Goal: Contribute content: Add original content to the website for others to see

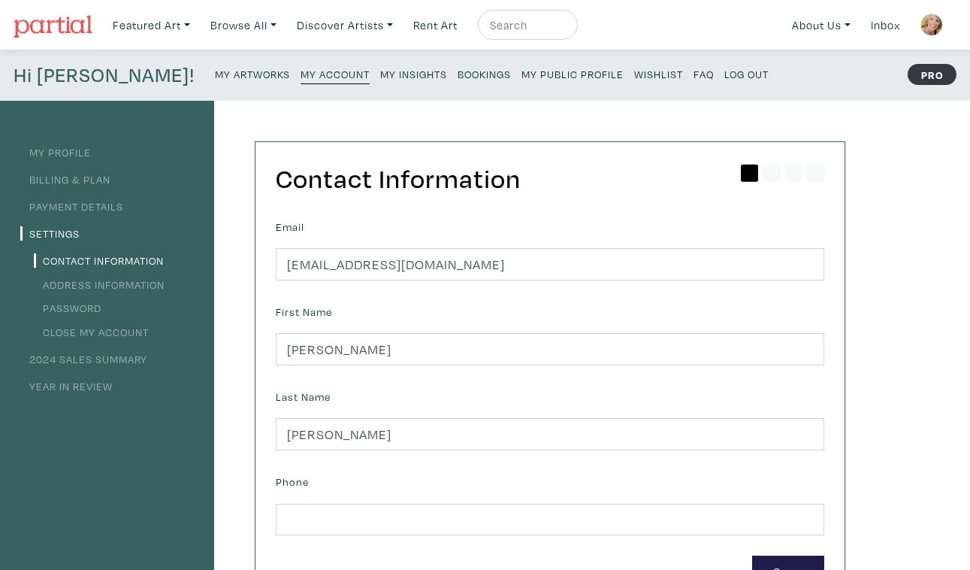
click at [215, 67] on small "My Artworks" at bounding box center [252, 74] width 75 height 14
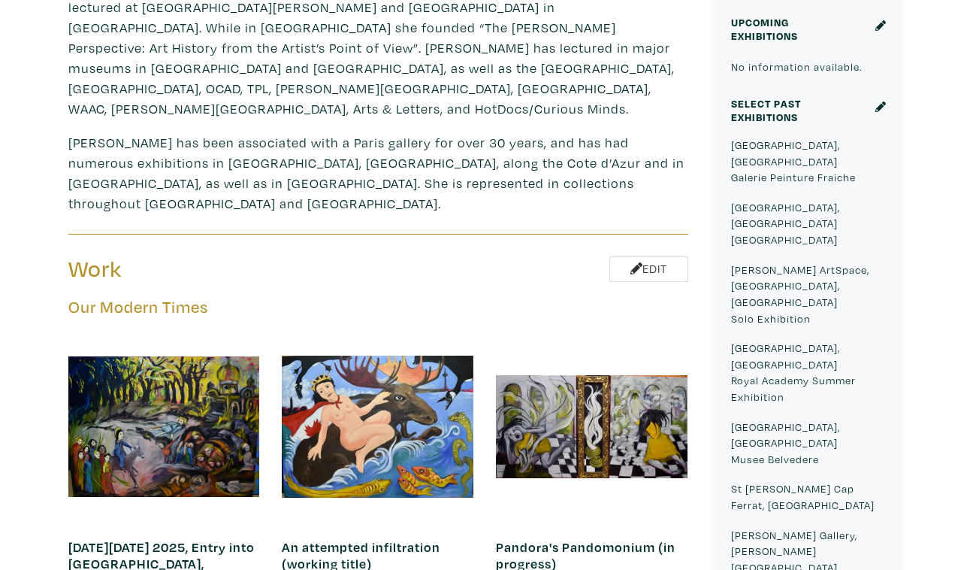
scroll to position [557, 0]
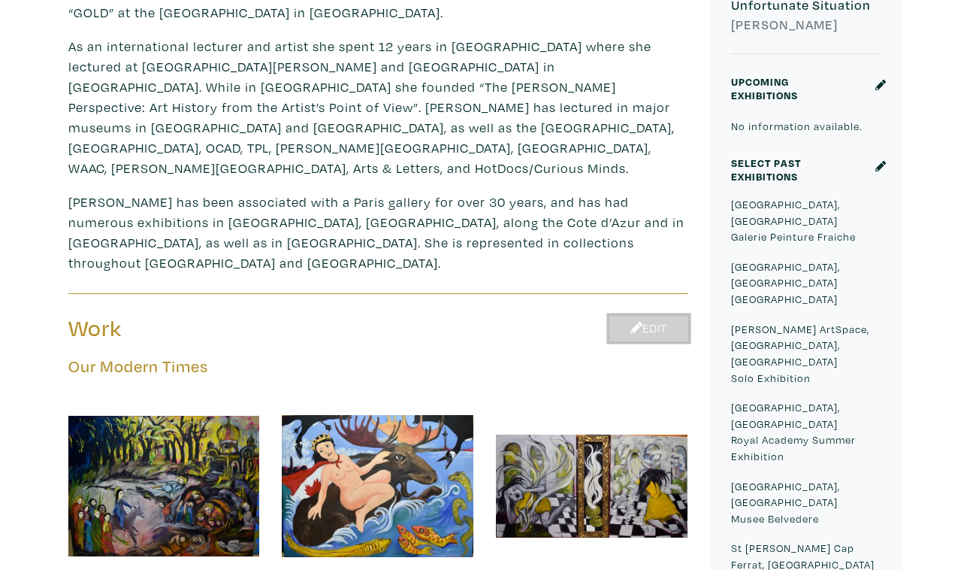
click at [649, 316] on link "Edit" at bounding box center [649, 329] width 79 height 26
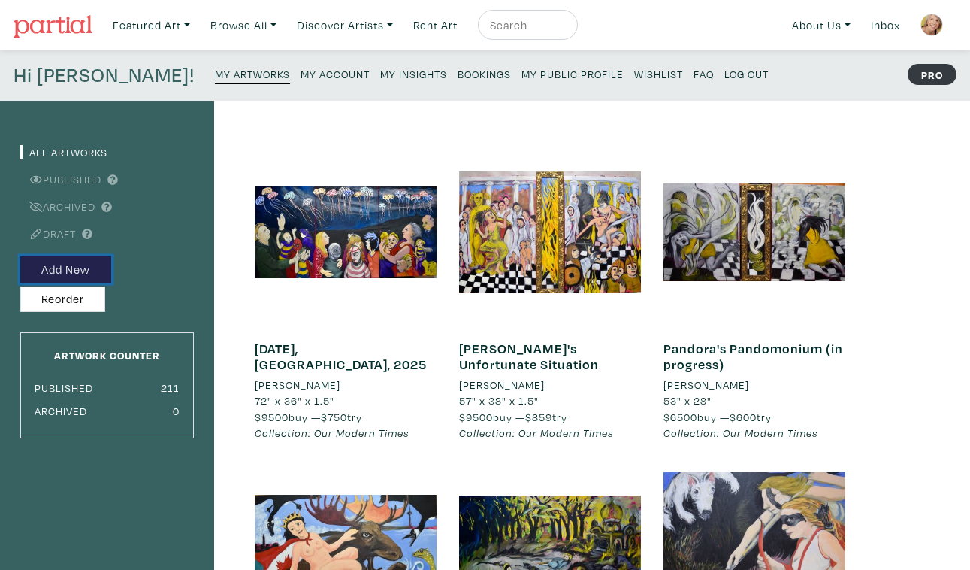
click at [65, 256] on button "Add New" at bounding box center [65, 269] width 91 height 26
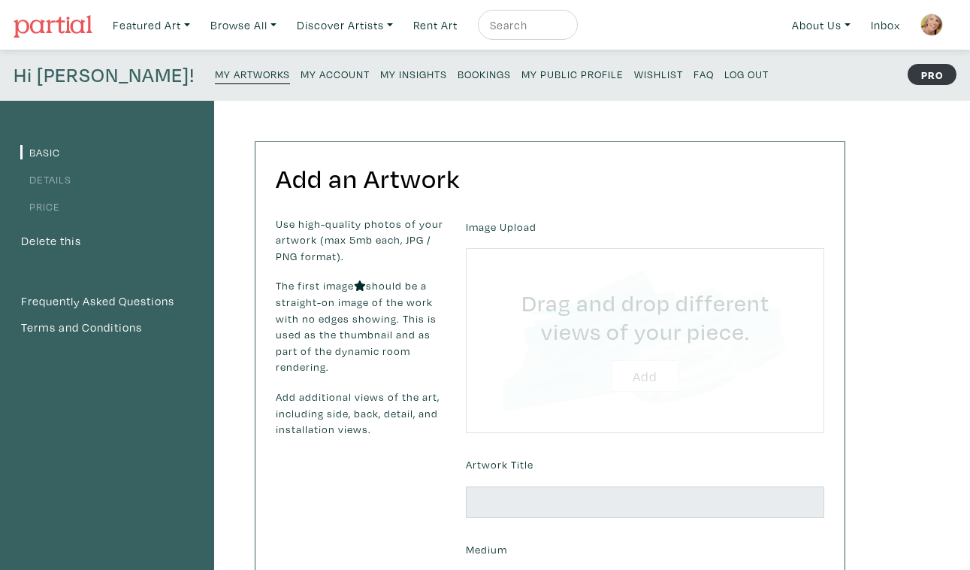
type input "C:\fakepath\DSC_0164.JPG"
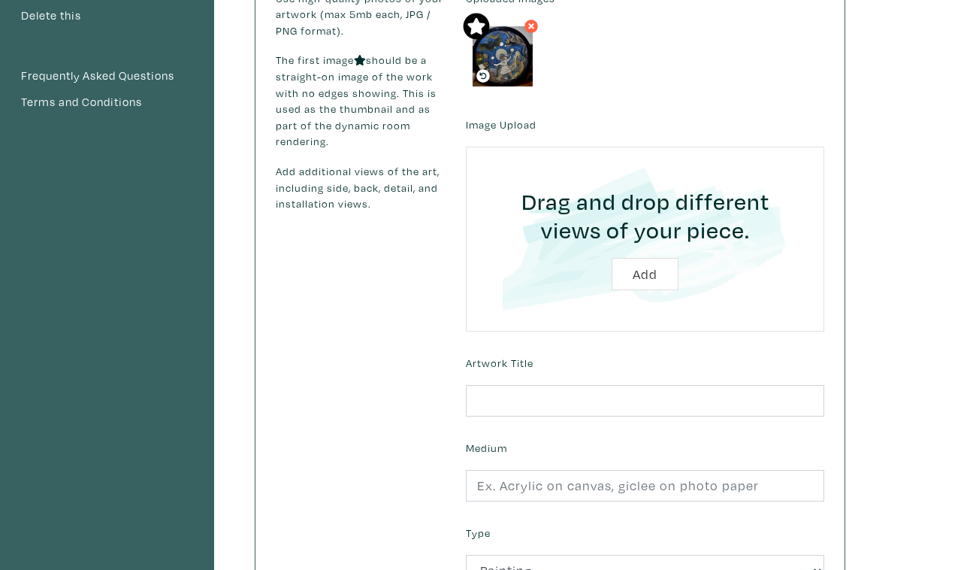
scroll to position [228, 0]
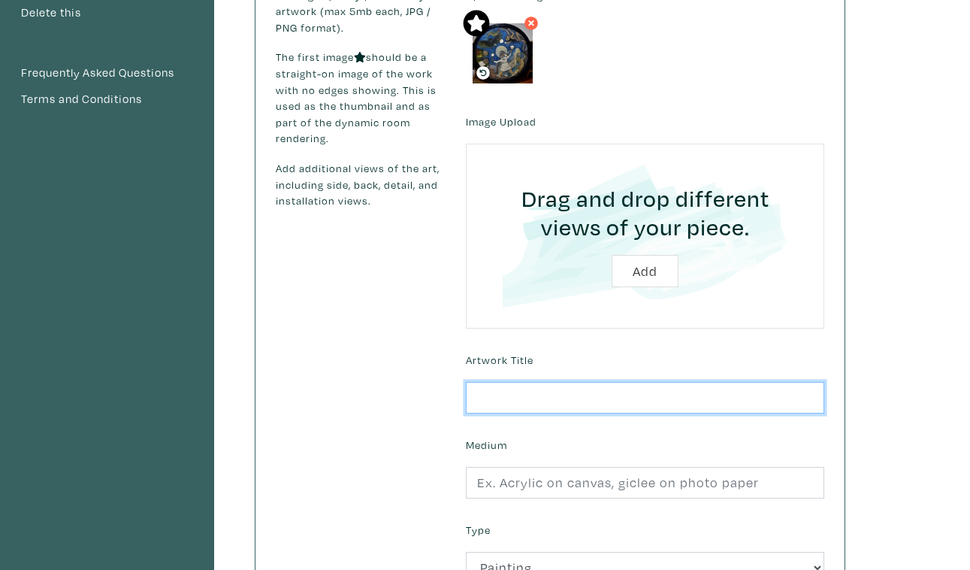
click at [579, 382] on input "text" at bounding box center [645, 398] width 359 height 32
type input "The Wheel of Fortune"
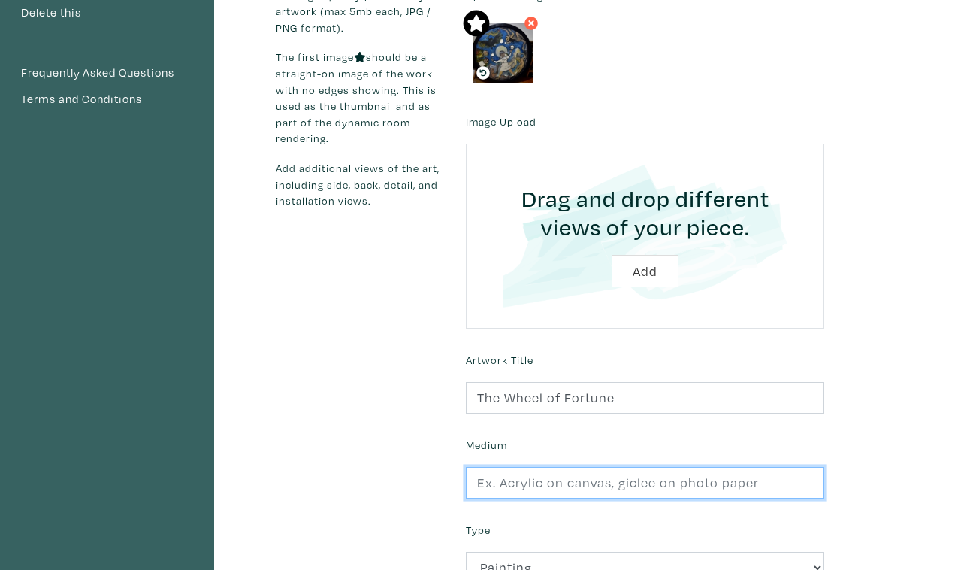
click at [587, 467] on input "text" at bounding box center [645, 483] width 359 height 32
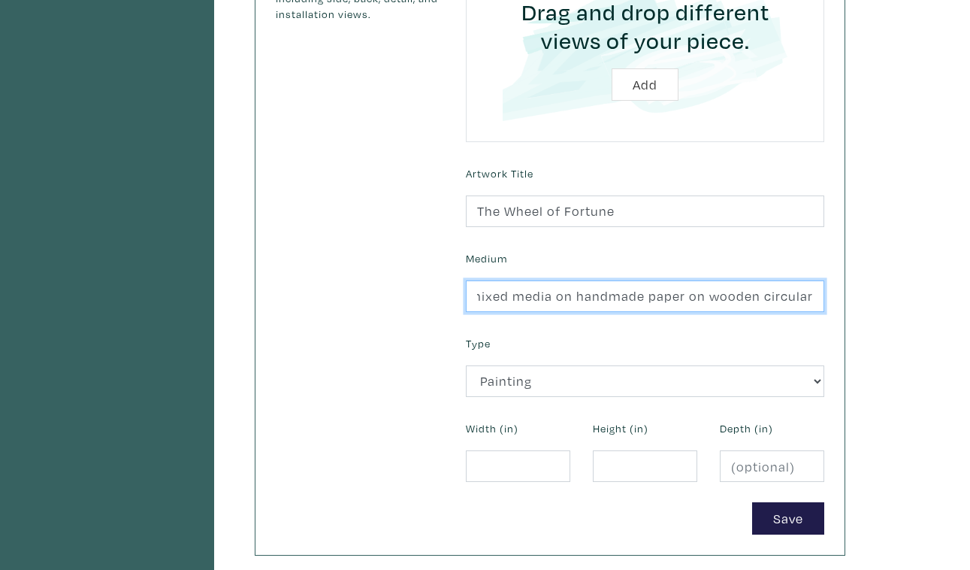
scroll to position [417, 0]
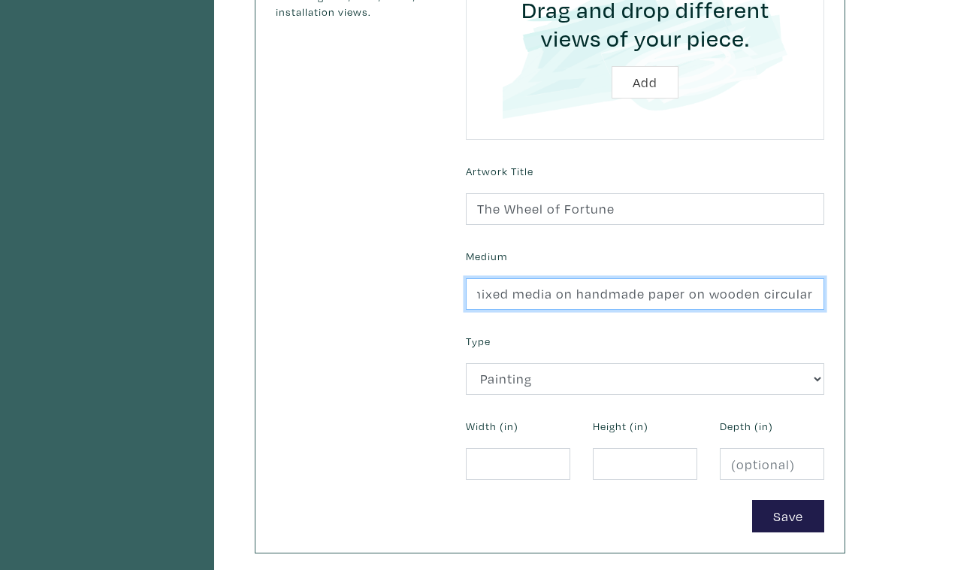
type input "mixed media on handmade paper on wooden circular surface"
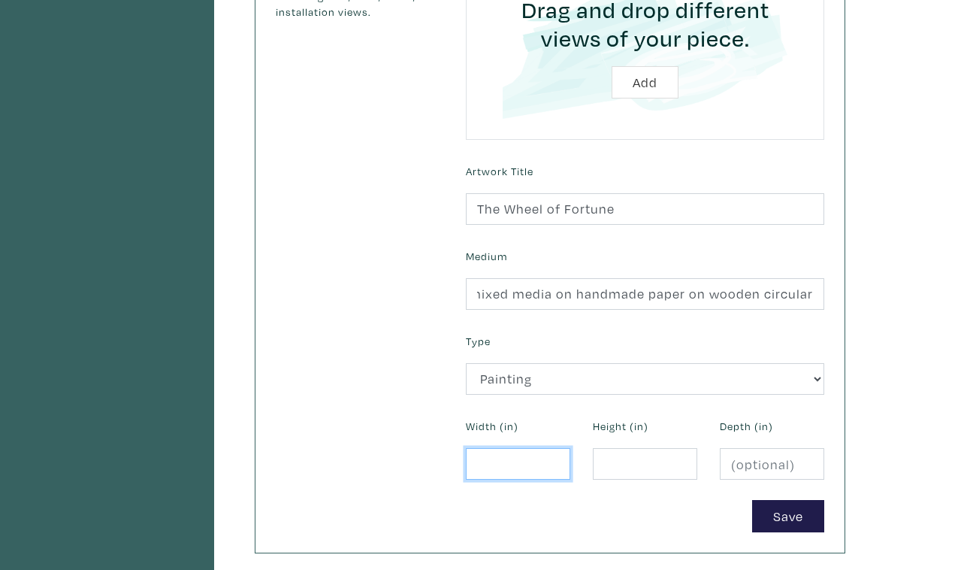
click at [506, 448] on input "number" at bounding box center [518, 464] width 104 height 32
type input "42"
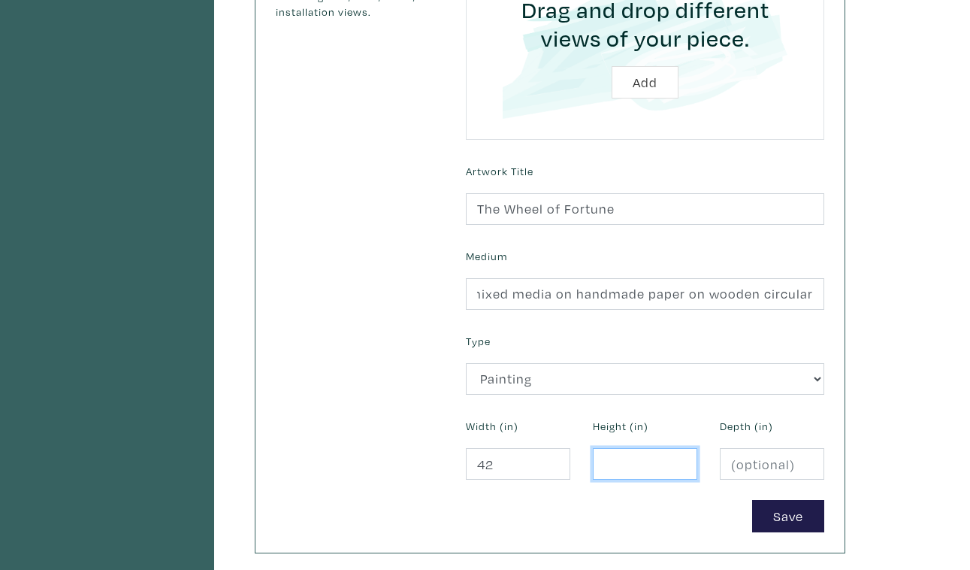
click at [641, 448] on input "number" at bounding box center [645, 464] width 104 height 32
type input "42"
type input "0.1"
click at [807, 448] on input "0.1" at bounding box center [772, 464] width 104 height 32
type input "42"
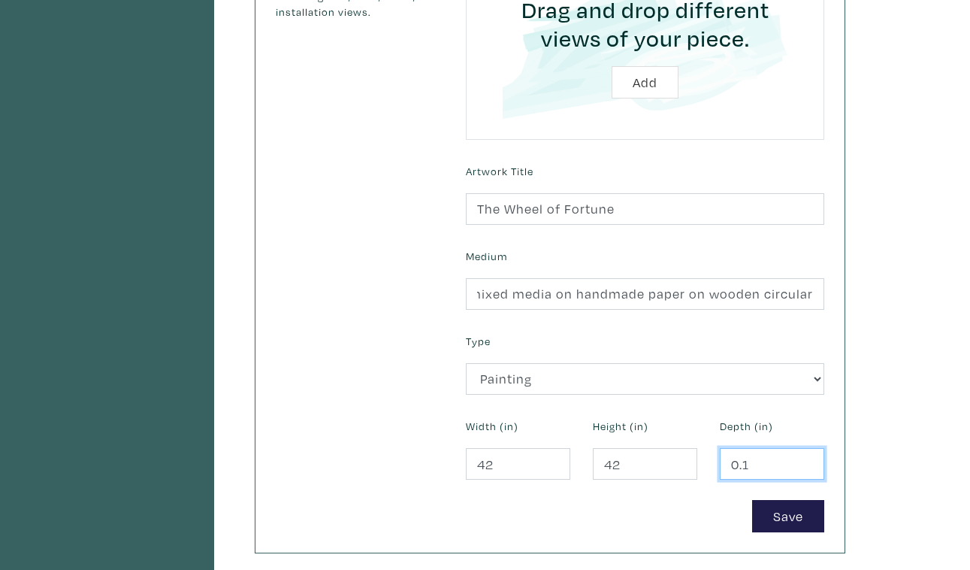
click at [754, 448] on input "0.1" at bounding box center [772, 464] width 104 height 32
type input "0"
type input "2"
click at [794, 500] on button "Save" at bounding box center [788, 516] width 72 height 32
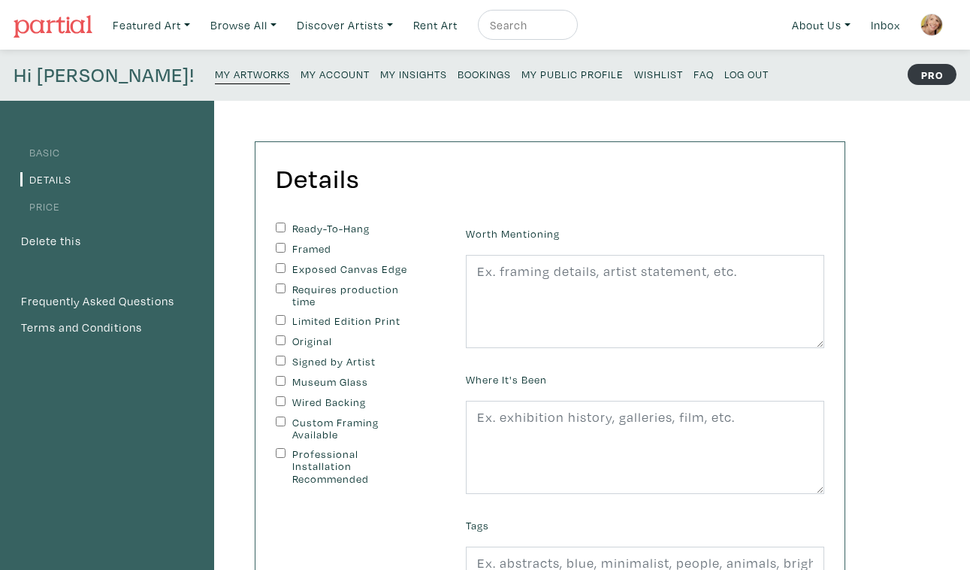
click at [276, 243] on input "Framed" at bounding box center [281, 248] width 10 height 10
checkbox input "true"
click at [276, 335] on input "Original" at bounding box center [281, 340] width 10 height 10
checkbox input "true"
click at [276, 356] on input "Signed by Artist" at bounding box center [281, 361] width 10 height 10
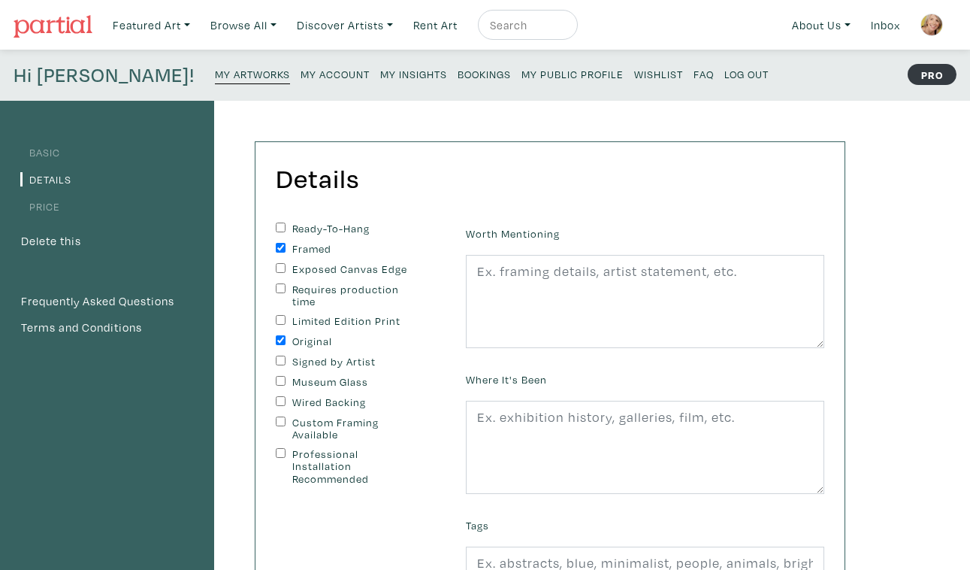
checkbox input "true"
click at [276, 448] on input "Professional Installation Recommended" at bounding box center [281, 453] width 10 height 10
checkbox input "true"
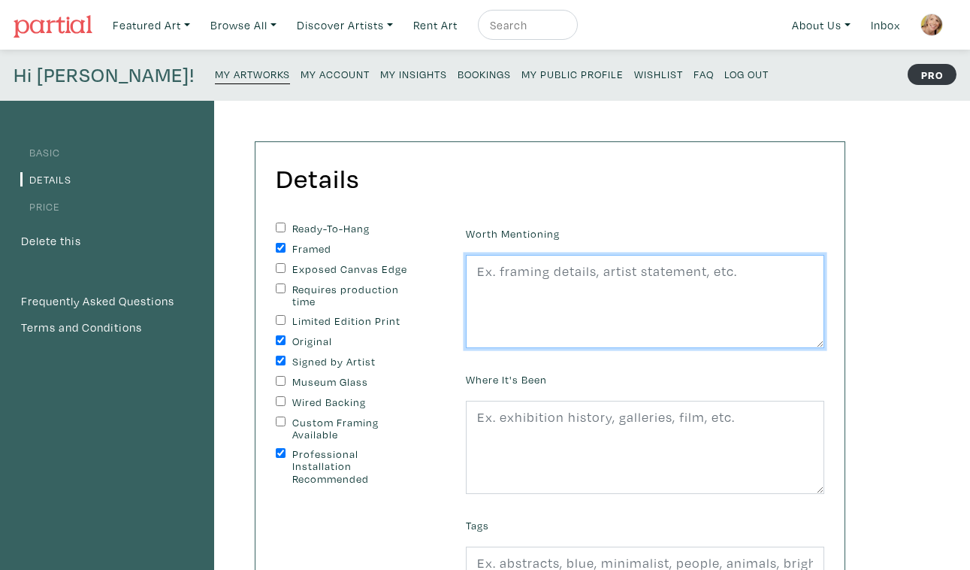
click at [501, 255] on textarea at bounding box center [645, 301] width 359 height 93
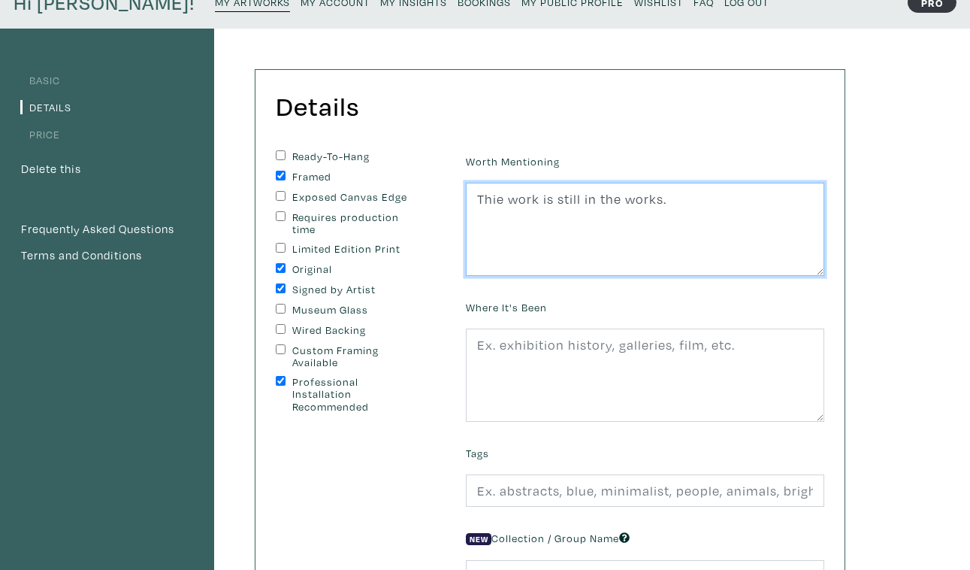
scroll to position [83, 0]
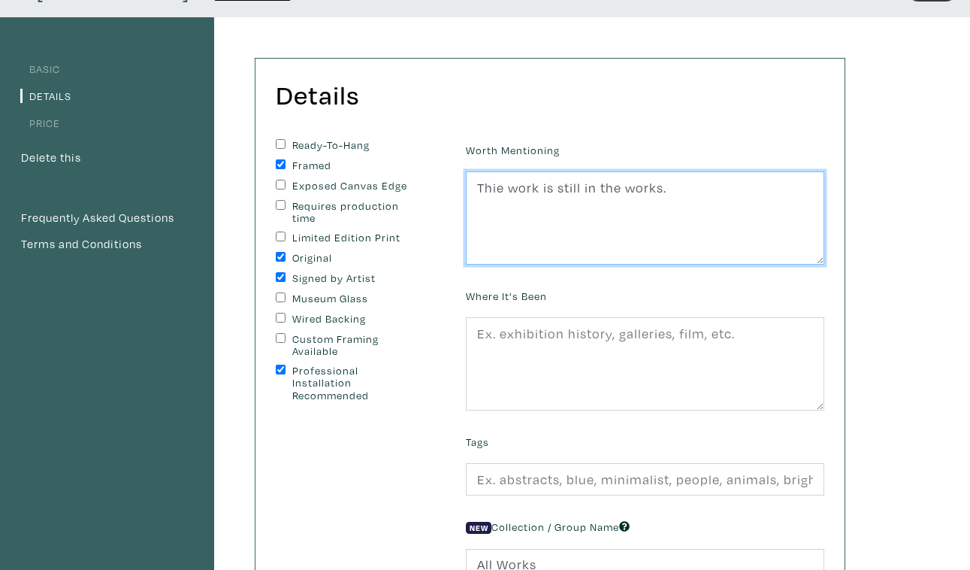
click at [496, 171] on textarea "Thie work is still in the works." at bounding box center [645, 217] width 359 height 93
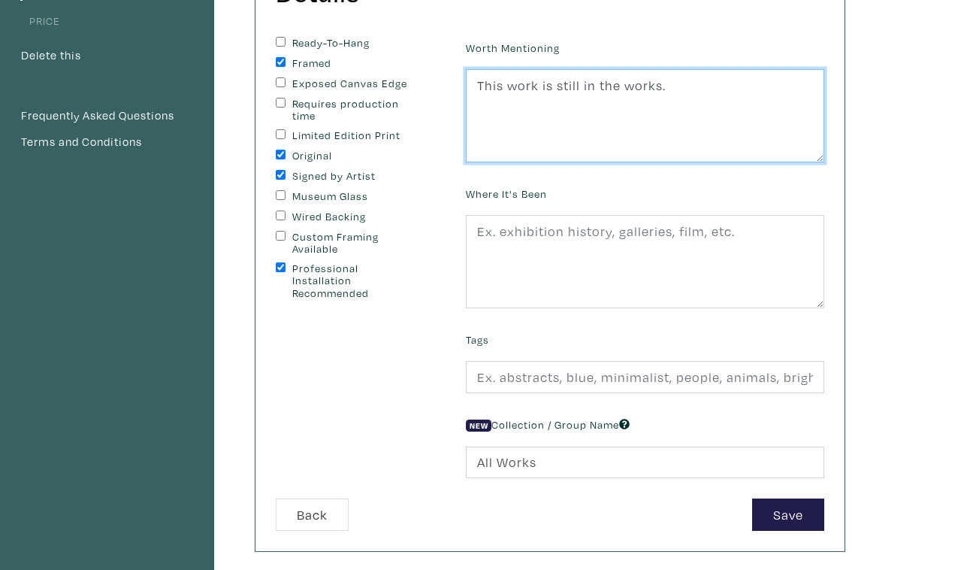
scroll to position [199, 0]
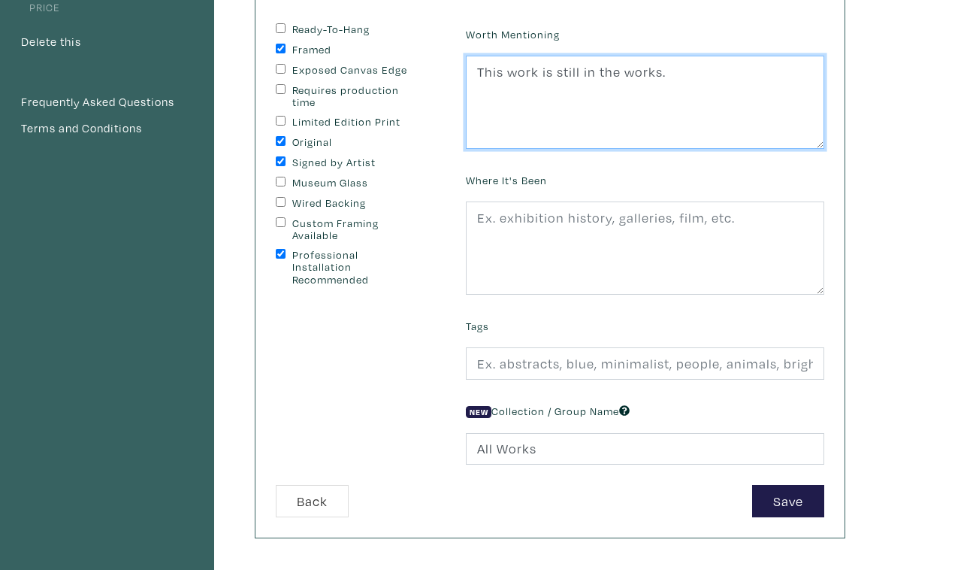
type textarea "This work is still in the works."
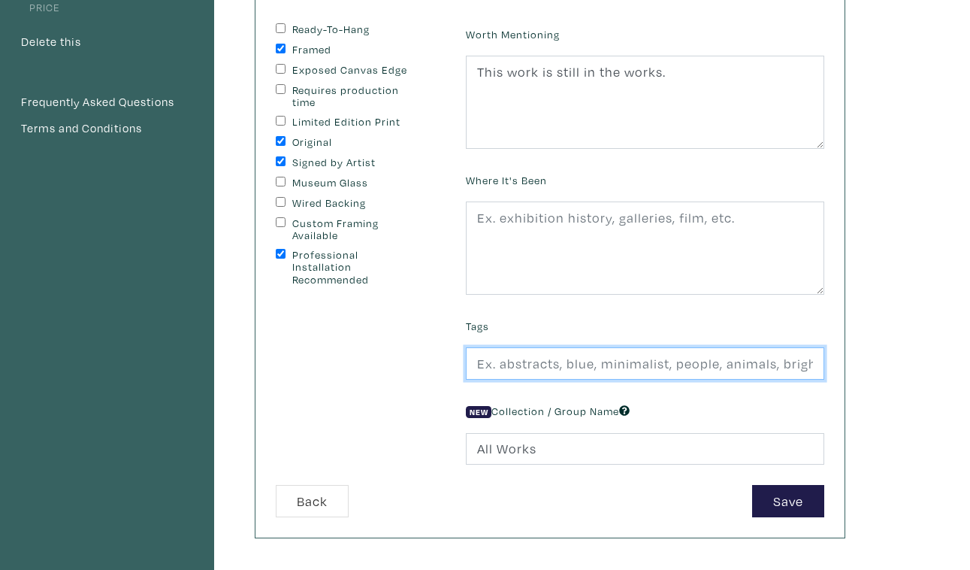
click at [533, 347] on input "text" at bounding box center [645, 363] width 359 height 32
type input "mixed media, mythical, wheel of fortune, circular"
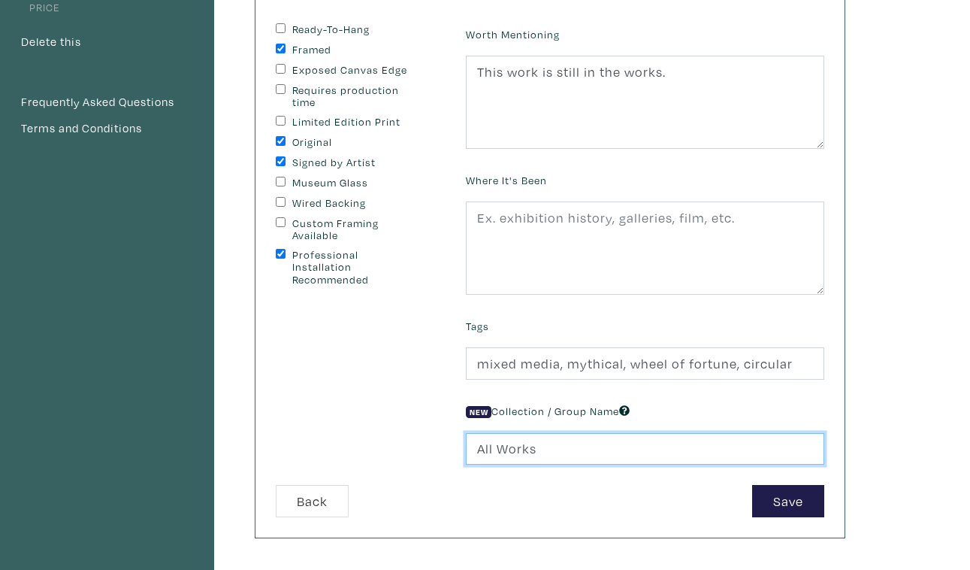
click at [489, 433] on input "All Works" at bounding box center [645, 449] width 359 height 32
click at [472, 433] on input "All Works" at bounding box center [645, 449] width 359 height 32
click at [524, 433] on input "All WorksOur Modern Times" at bounding box center [645, 449] width 359 height 32
type input "Our Modern Times"
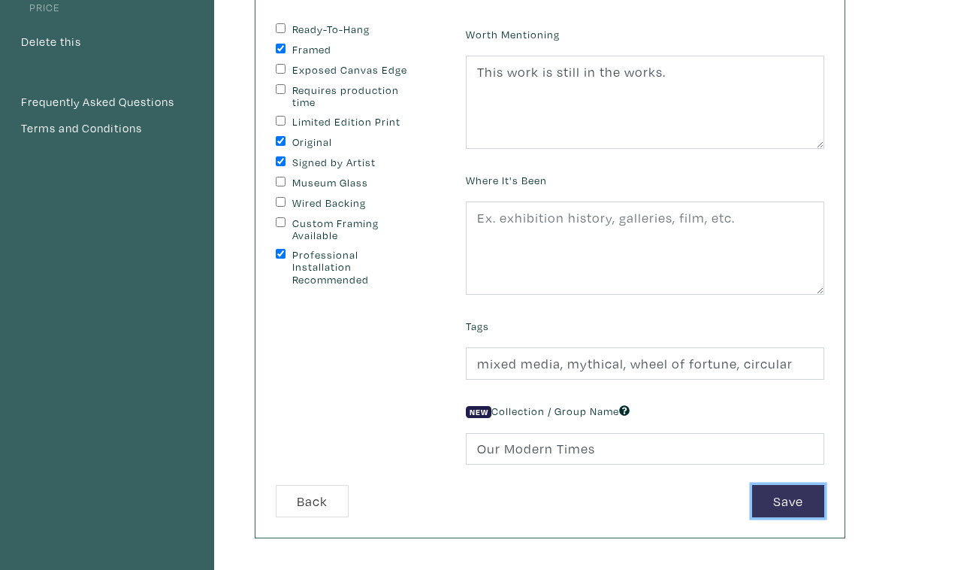
click at [811, 485] on button "Save" at bounding box center [788, 501] width 72 height 32
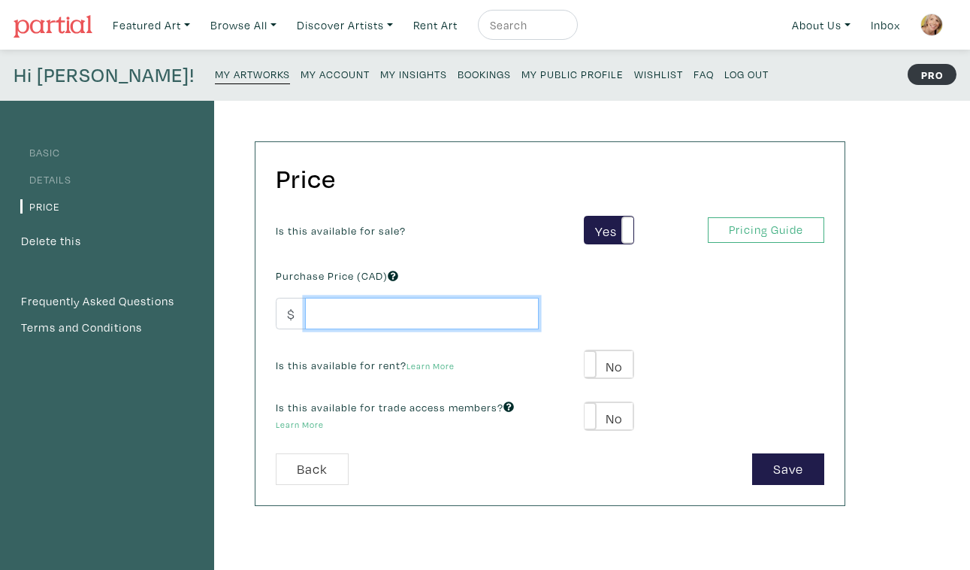
click at [437, 298] on input "number" at bounding box center [422, 314] width 234 height 32
type input "9000.00"
click at [610, 350] on label "No" at bounding box center [609, 364] width 49 height 28
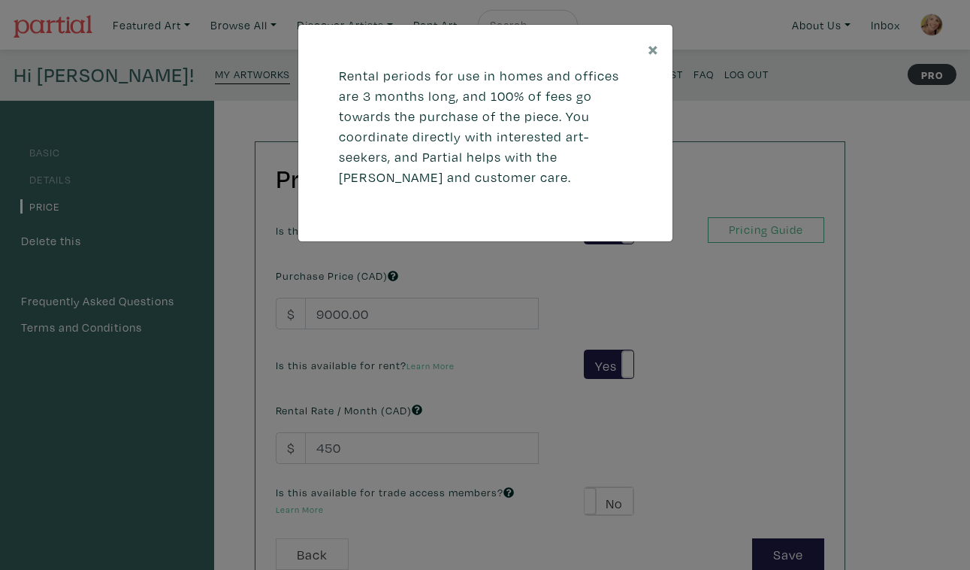
click at [331, 410] on div "× Rental periods for use in homes and offices are 3 months long, and 100% of fe…" at bounding box center [485, 285] width 970 height 570
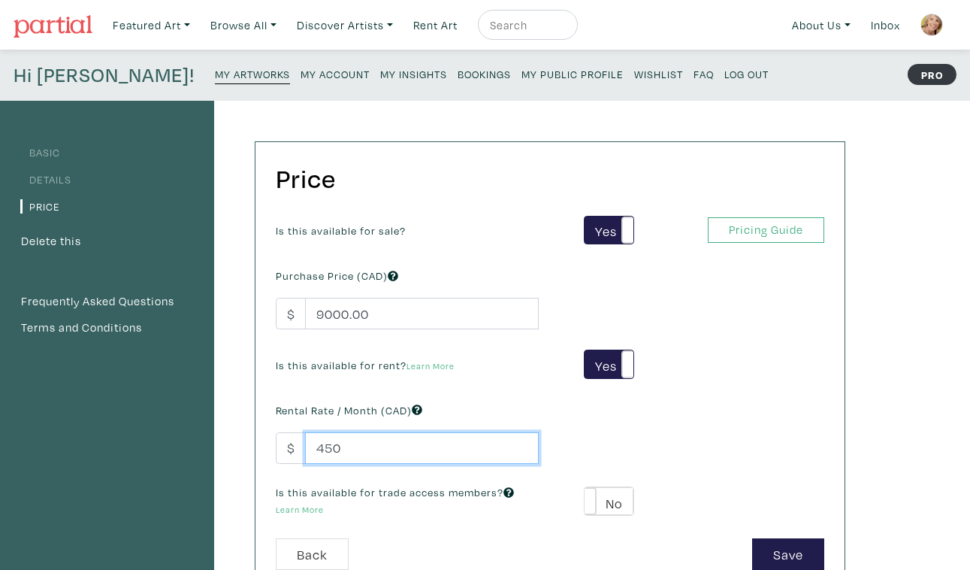
click at [330, 432] on input "450" at bounding box center [422, 448] width 234 height 32
type input "4"
type input "800.00"
click at [589, 487] on span at bounding box center [584, 501] width 23 height 28
type input "540"
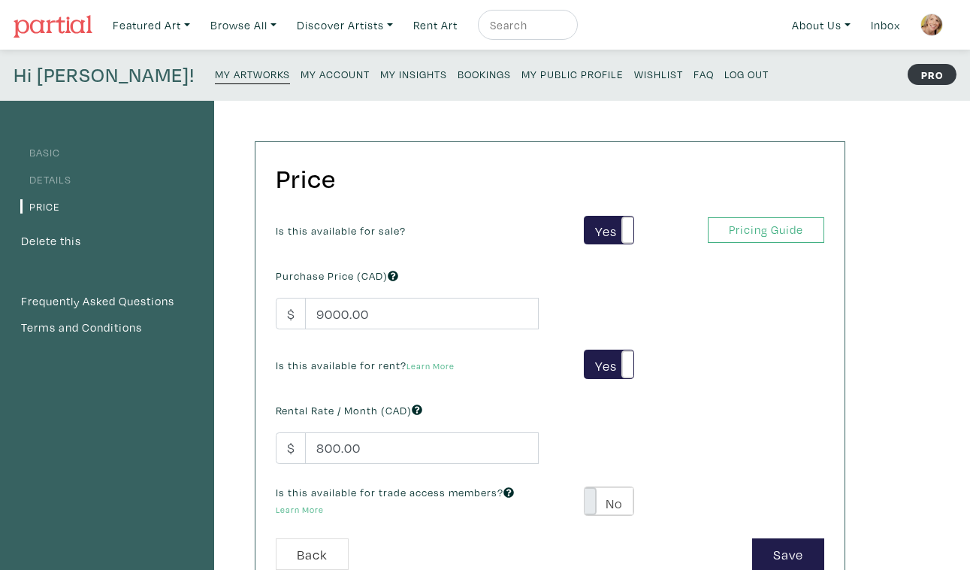
type input "1620"
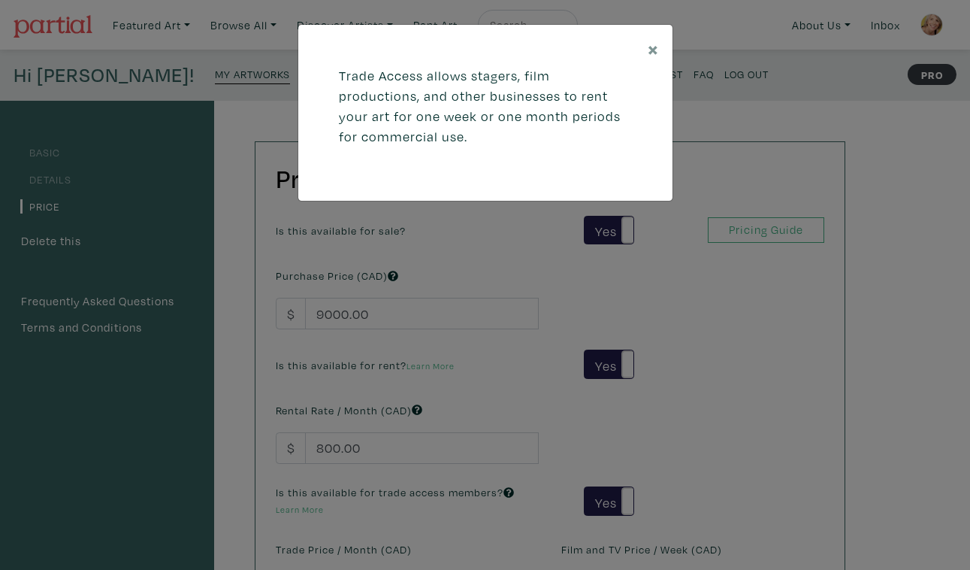
click at [356, 528] on div "× Trade Access allows stagers, film productions, and other businesses to rent y…" at bounding box center [485, 285] width 970 height 570
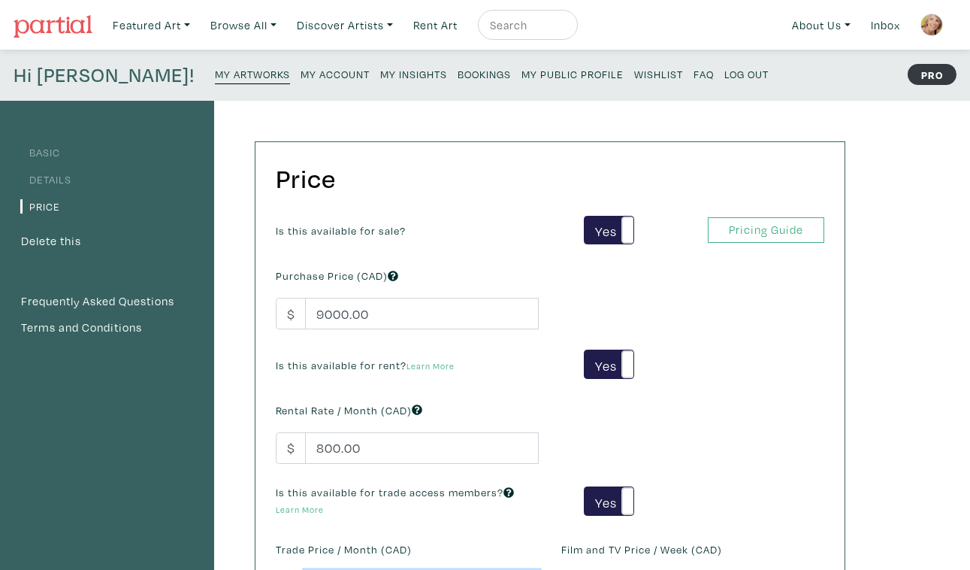
type input "5"
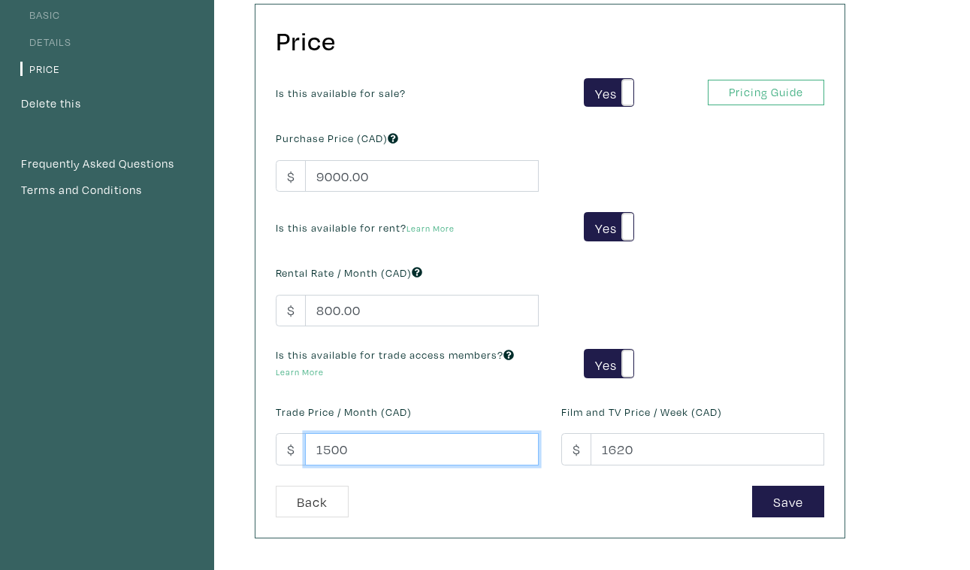
scroll to position [151, 0]
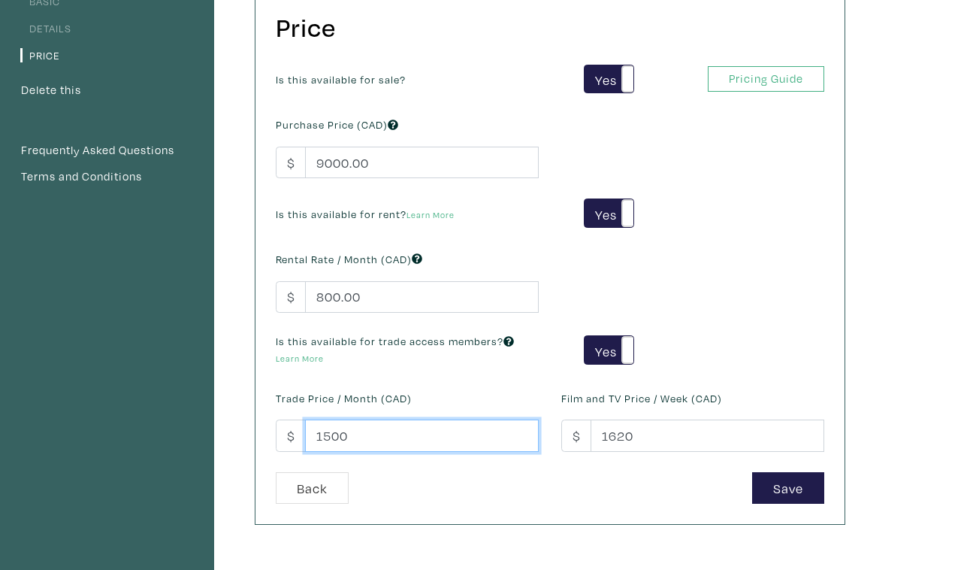
type input "1500"
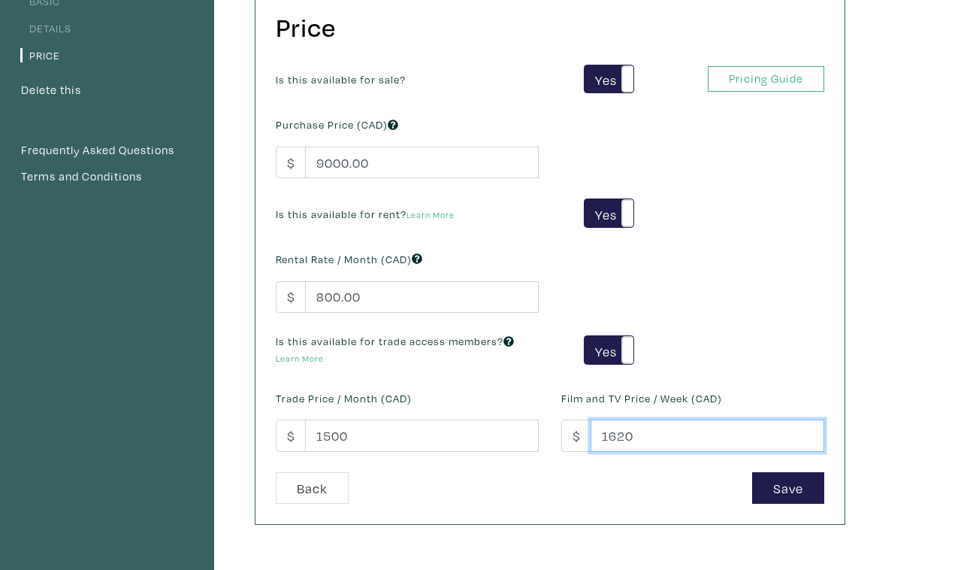
click at [601, 419] on input "1620" at bounding box center [708, 435] width 234 height 32
type input "2620"
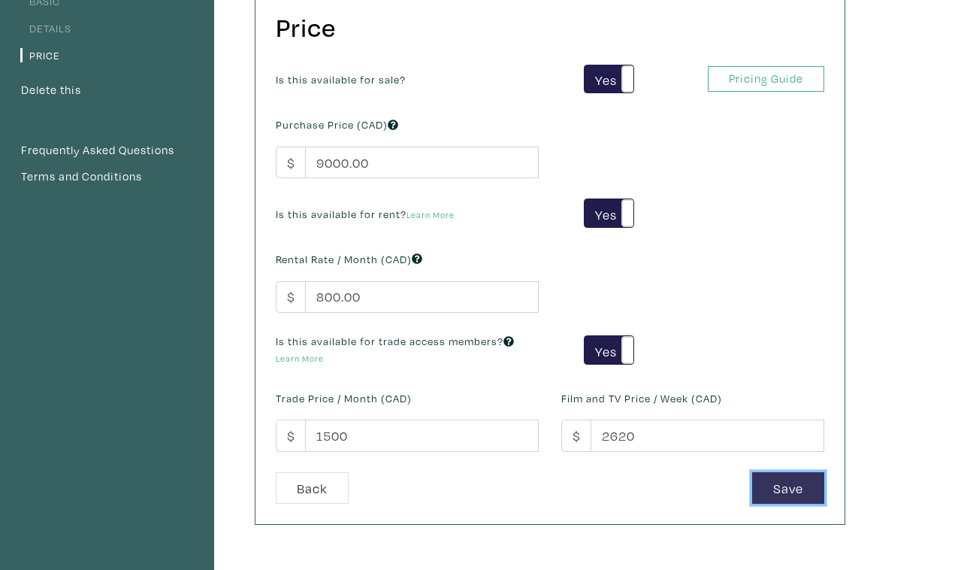
click at [801, 472] on button "Save" at bounding box center [788, 488] width 72 height 32
